Goal: Information Seeking & Learning: Check status

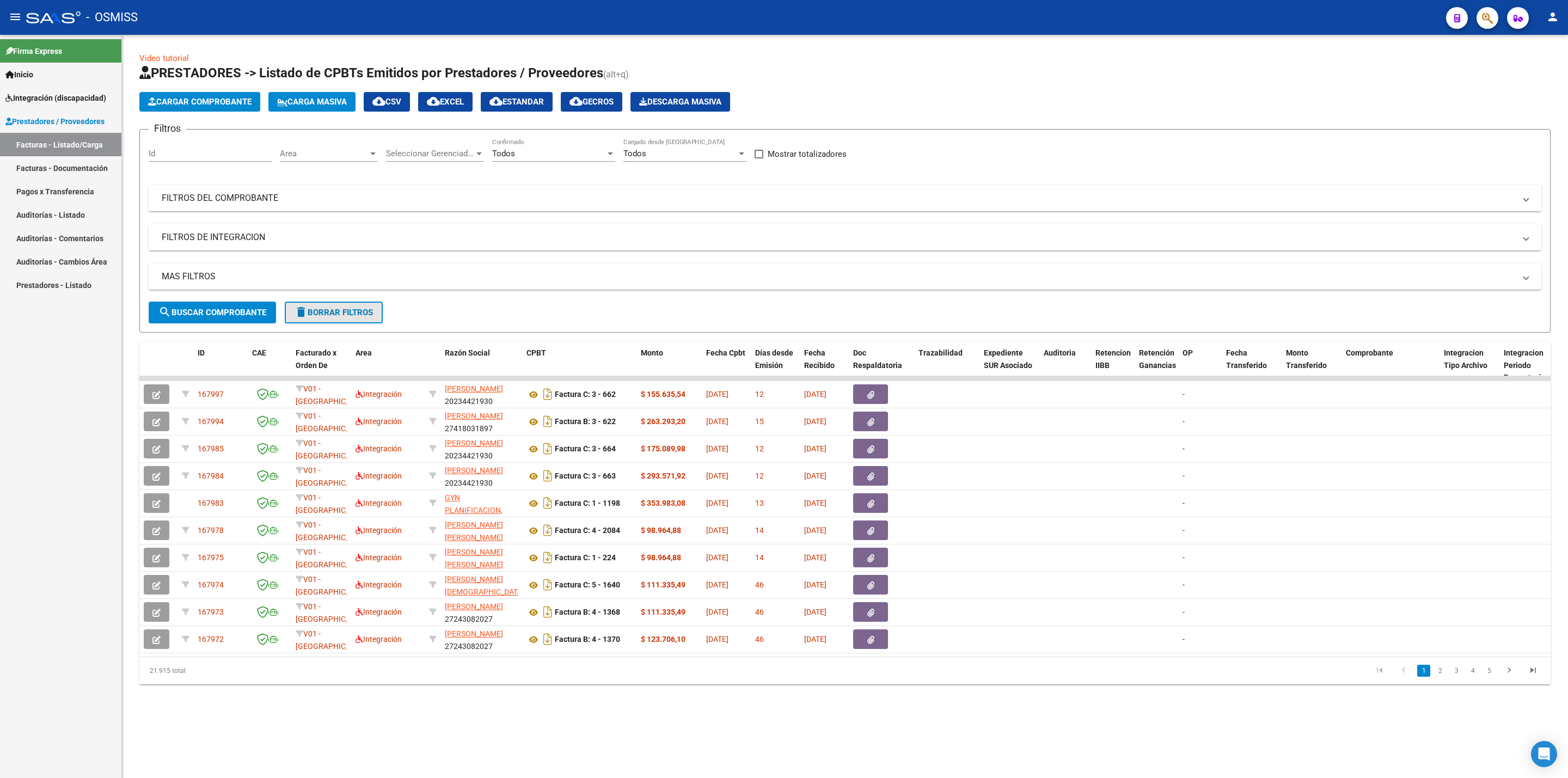
click at [332, 310] on span "delete Borrar Filtros" at bounding box center [333, 312] width 78 height 10
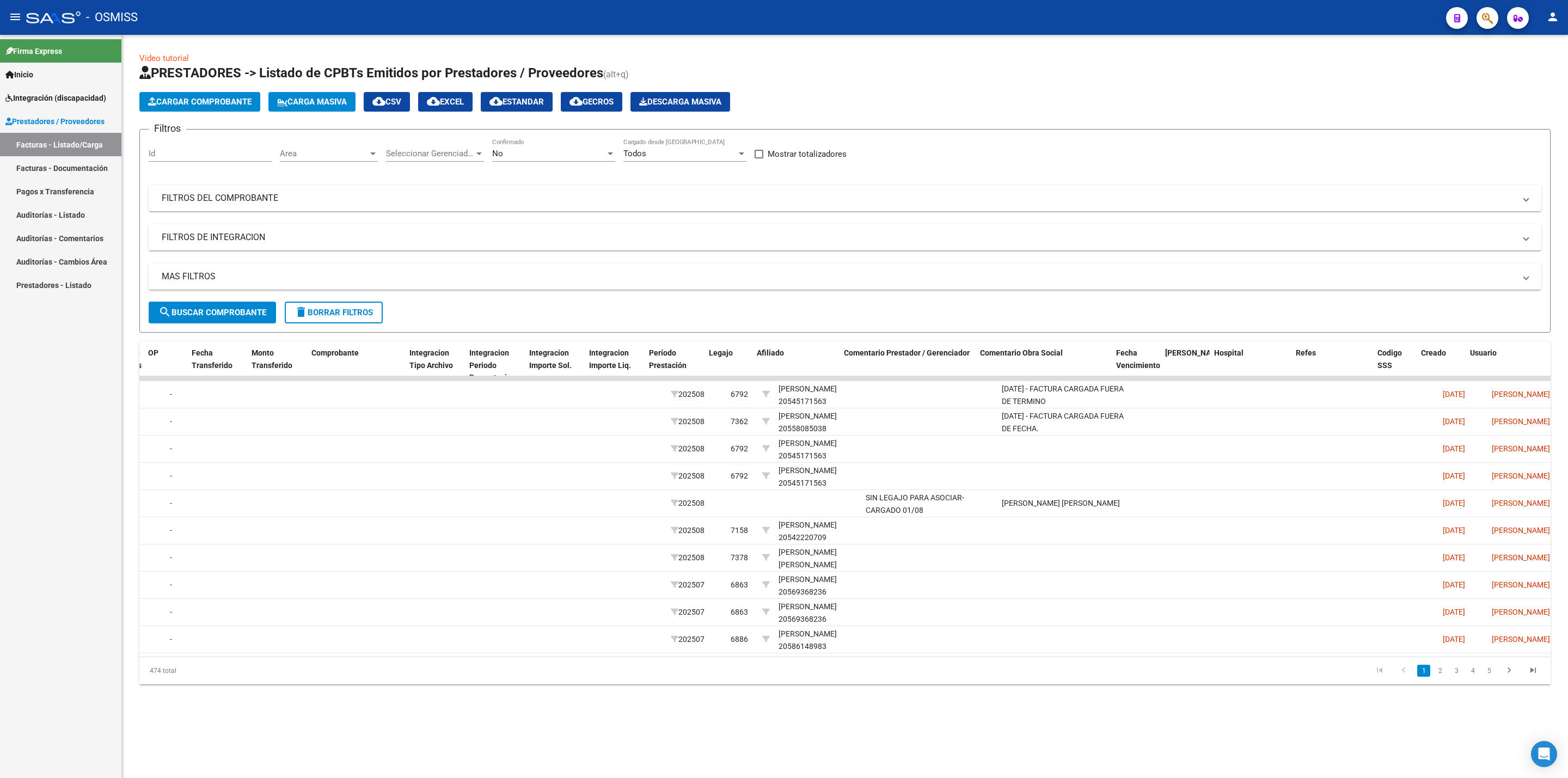
scroll to position [0, 1034]
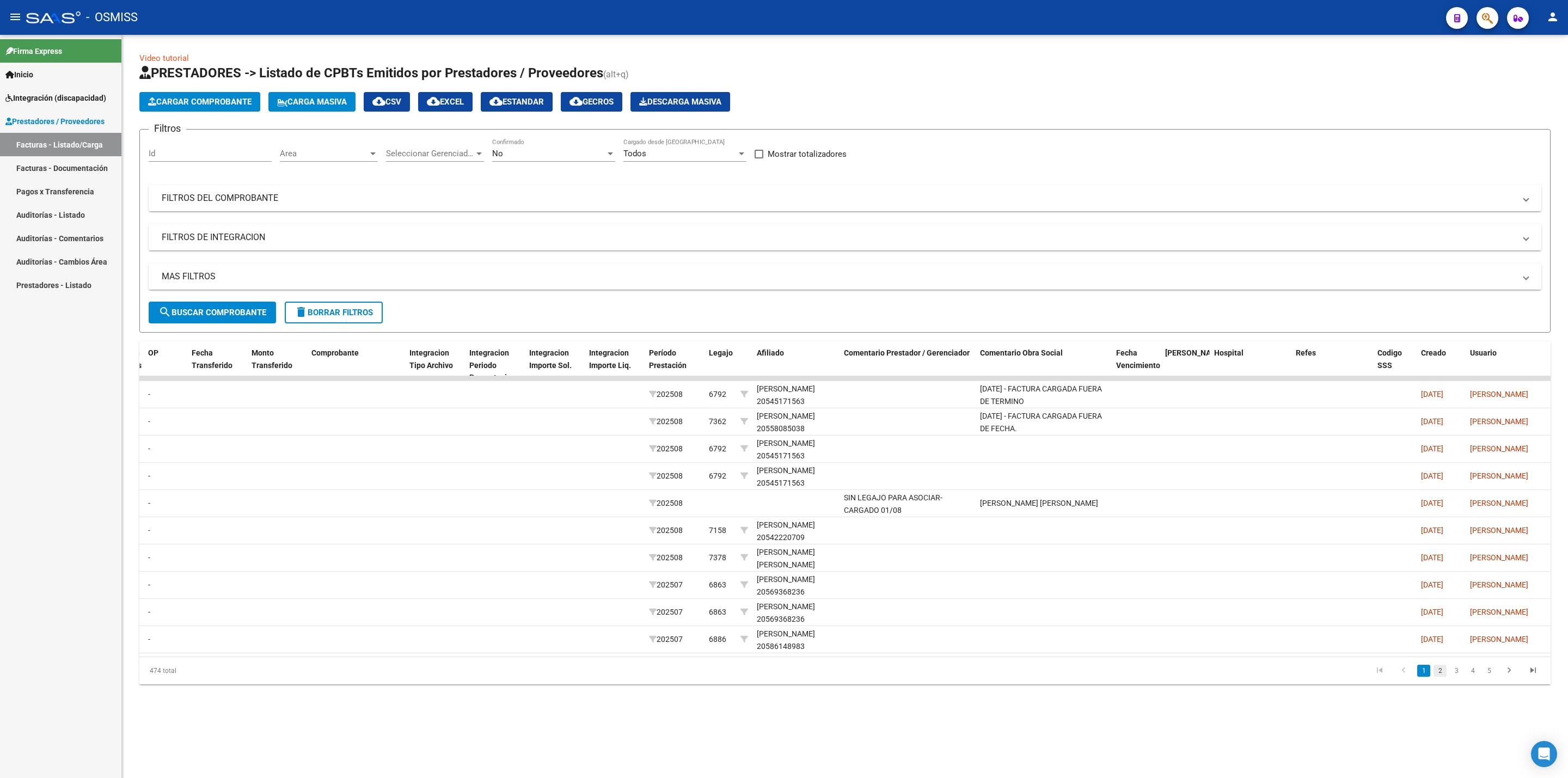
click at [1444, 677] on link "2" at bounding box center [1440, 670] width 13 height 12
click at [1455, 677] on link "3" at bounding box center [1456, 670] width 13 height 12
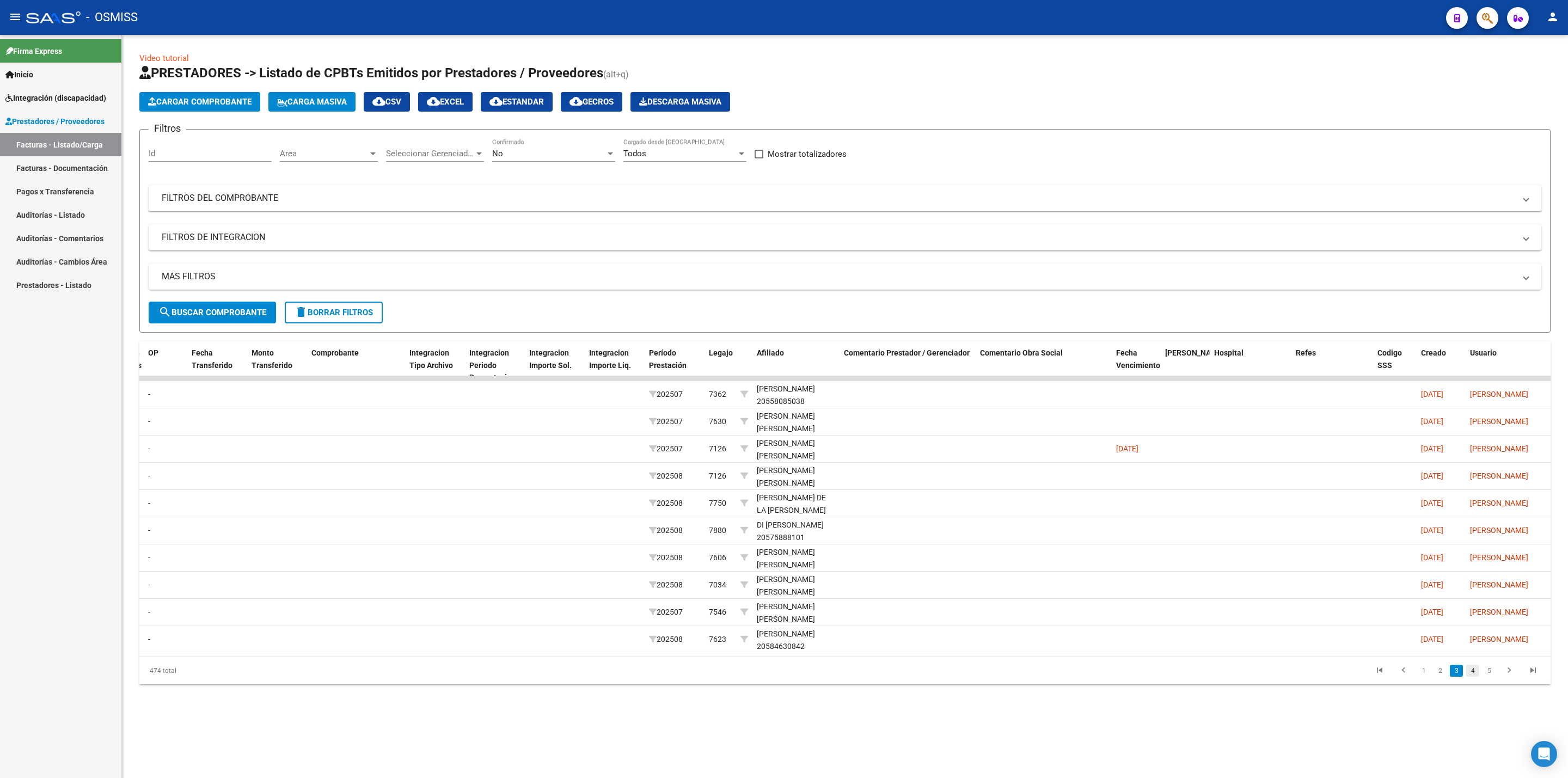
click at [1472, 677] on link "4" at bounding box center [1472, 670] width 13 height 12
click at [1492, 677] on link "6" at bounding box center [1489, 670] width 13 height 12
click at [1474, 677] on link "7" at bounding box center [1472, 670] width 13 height 12
click at [1473, 677] on link "8" at bounding box center [1472, 670] width 13 height 12
click at [263, 277] on mat-panel-title "MAS FILTROS" at bounding box center [838, 275] width 1353 height 12
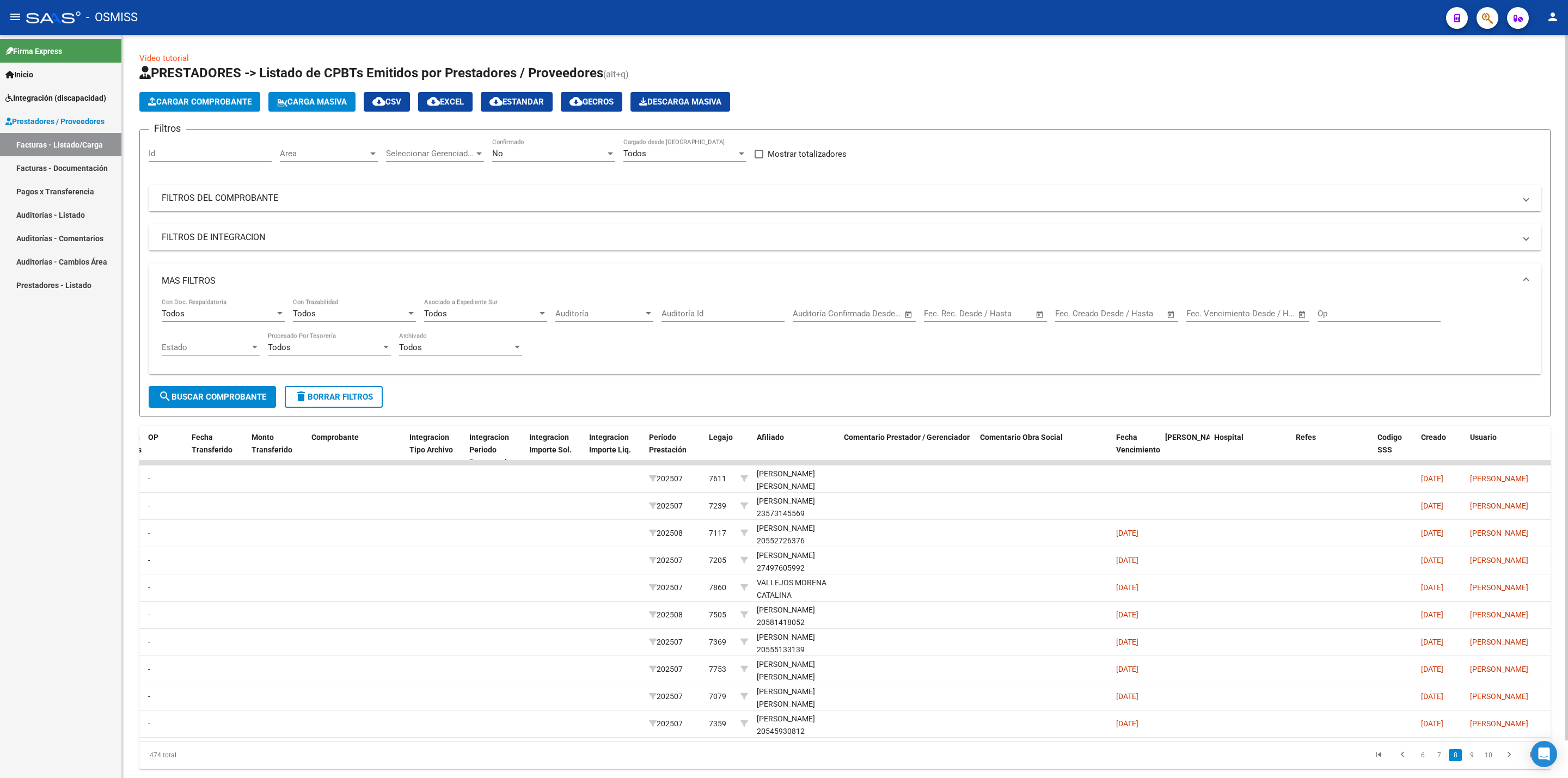
click at [301, 237] on mat-panel-title "FILTROS DE INTEGRACION" at bounding box center [838, 237] width 1353 height 12
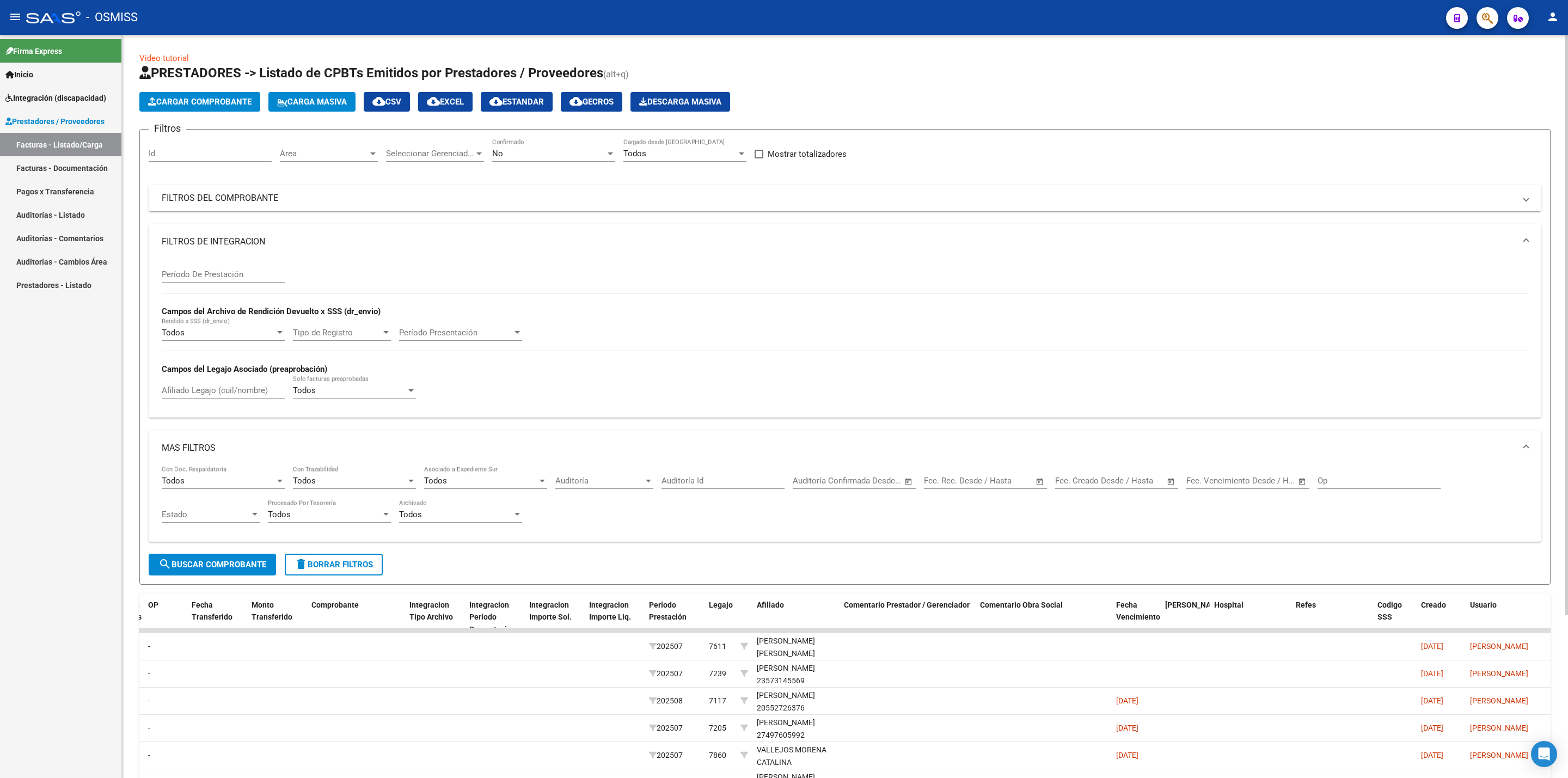
click at [242, 279] on input "Período De Prestación" at bounding box center [223, 274] width 123 height 10
type input "202506"
click at [199, 569] on span "search Buscar Comprobante" at bounding box center [213, 564] width 108 height 10
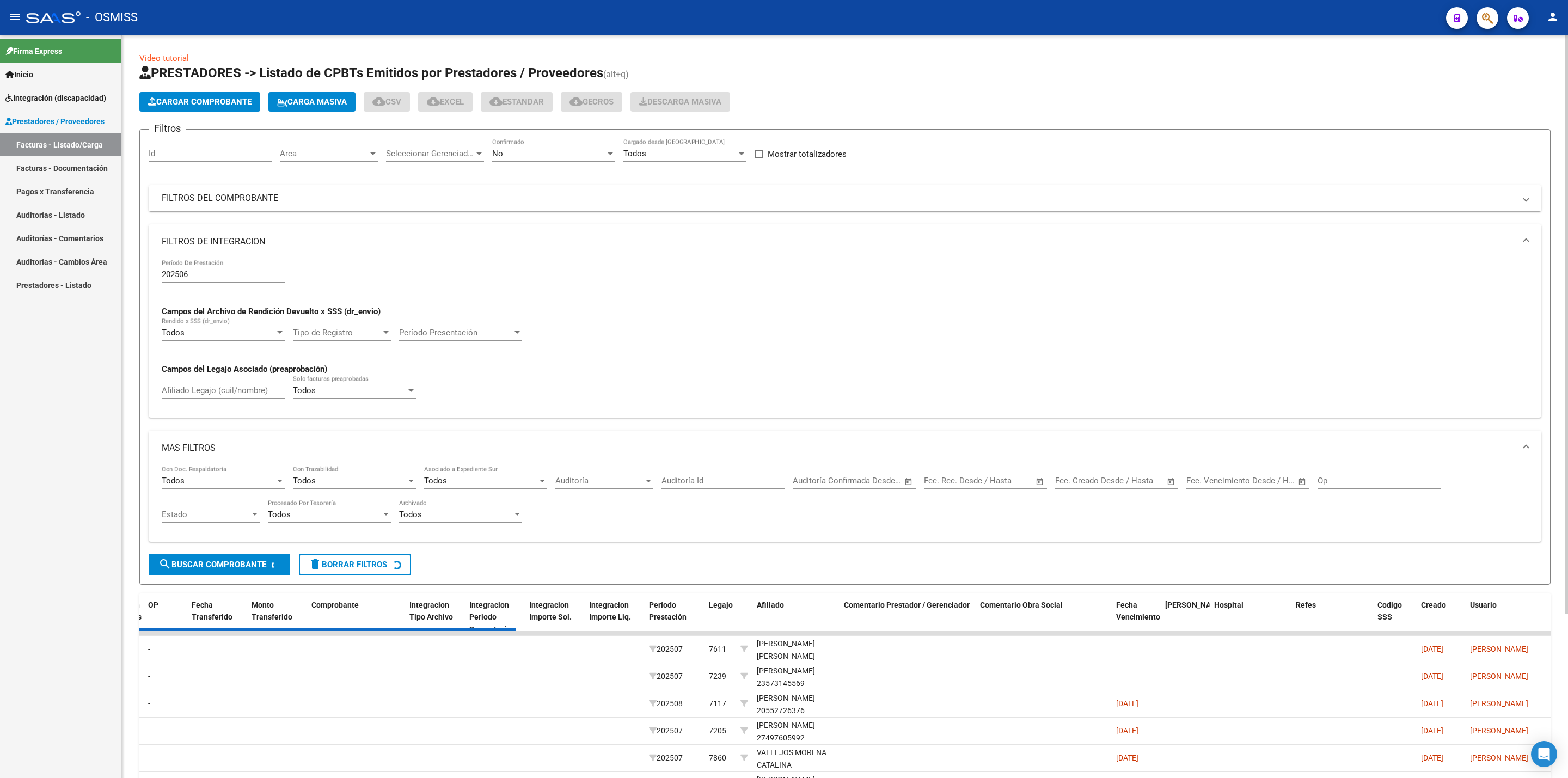
scroll to position [0, 0]
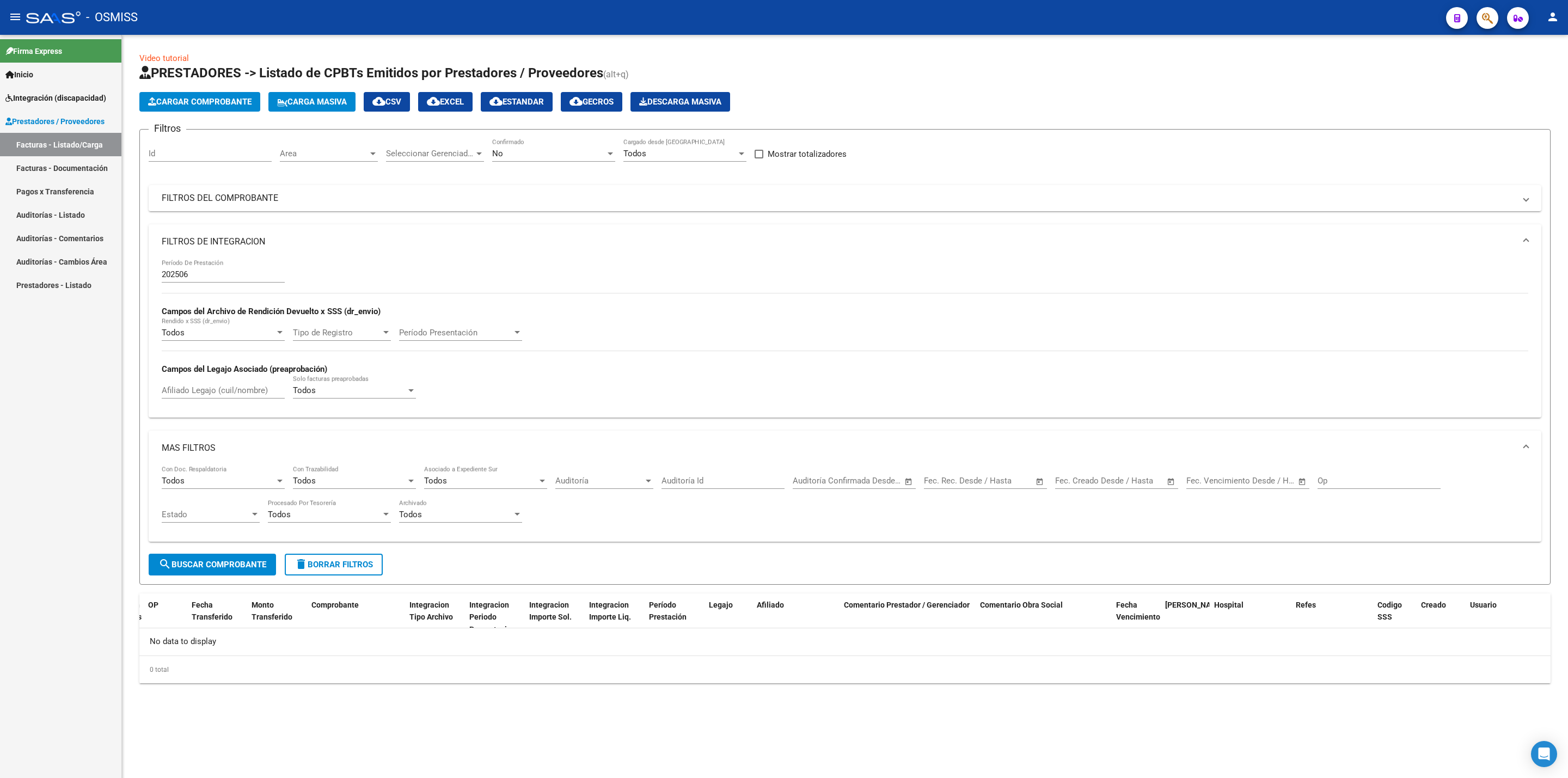
click at [348, 568] on span "delete Borrar Filtros" at bounding box center [333, 564] width 78 height 10
